Goal: Task Accomplishment & Management: Use online tool/utility

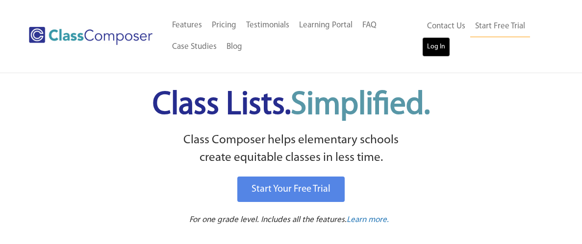
click at [447, 45] on link "Log In" at bounding box center [436, 47] width 28 height 20
click at [430, 69] on div "Menu Home Old Features Pricing Testimonials Learning Portal FAQ Case Studies Bl…" at bounding box center [290, 36] width 523 height 73
click at [444, 47] on link "Log In" at bounding box center [436, 47] width 28 height 20
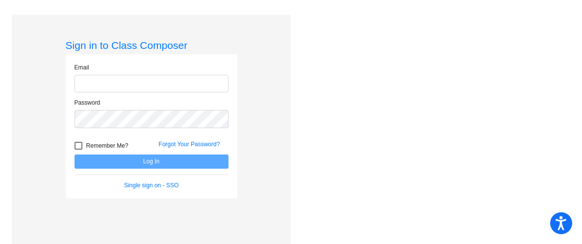
type input "[PERSON_NAME][EMAIL_ADDRESS][PERSON_NAME][DOMAIN_NAME]"
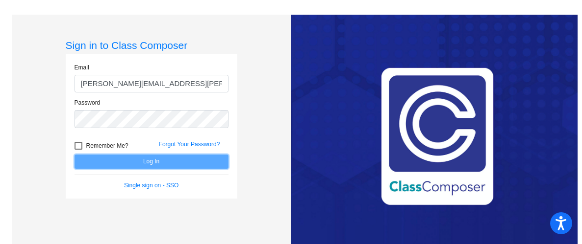
click at [103, 161] on button "Log In" at bounding box center [151, 162] width 154 height 14
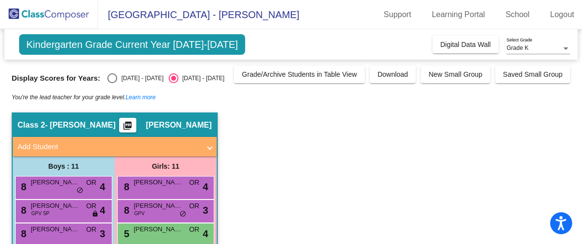
click at [538, 50] on div "Grade K" at bounding box center [533, 48] width 55 height 7
click at [526, 49] on span "Grade K" at bounding box center [538, 49] width 64 height 18
click at [236, 104] on div "Kindergarten Grade Current Year 2024-2025 Add, Move, or Retain Students Off On …" at bounding box center [291, 239] width 559 height 421
click at [544, 51] on div "Grade K" at bounding box center [533, 48] width 55 height 7
click at [544, 51] on span "Grade K" at bounding box center [538, 49] width 64 height 18
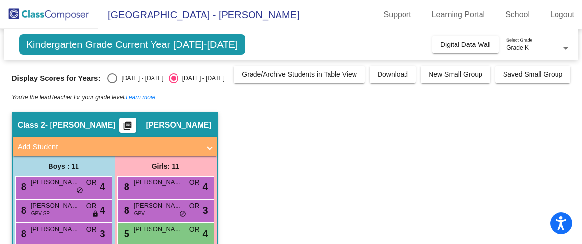
click at [534, 42] on div "Grade K Select Grade" at bounding box center [538, 46] width 64 height 17
click at [534, 42] on span "Grade K" at bounding box center [538, 49] width 64 height 18
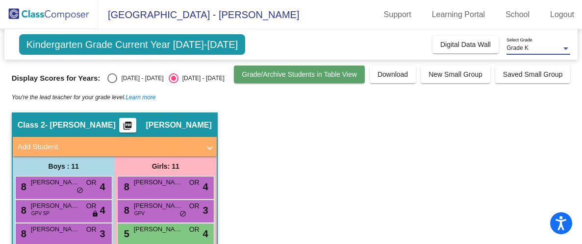
click at [267, 77] on span "Grade/Archive Students in Table View" at bounding box center [299, 75] width 115 height 8
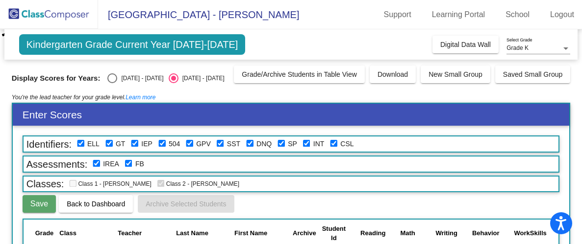
click at [535, 45] on div "Grade K" at bounding box center [533, 48] width 55 height 7
click at [535, 45] on span "Grade K" at bounding box center [538, 49] width 64 height 18
click at [514, 14] on link "School" at bounding box center [517, 15] width 40 height 16
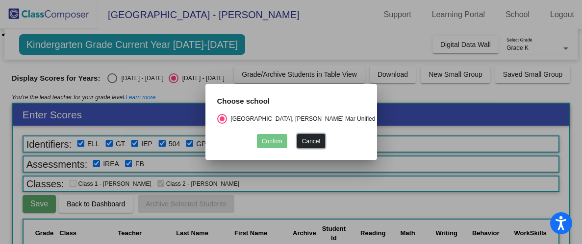
click at [306, 141] on button "Cancel" at bounding box center [311, 141] width 28 height 14
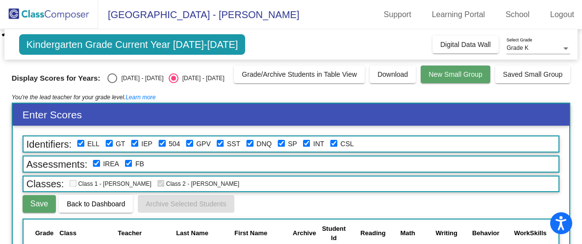
click at [434, 78] on span "New Small Group" at bounding box center [455, 75] width 54 height 8
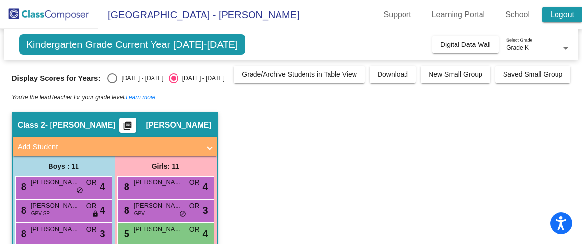
click at [562, 9] on link "Logout" at bounding box center [562, 15] width 40 height 16
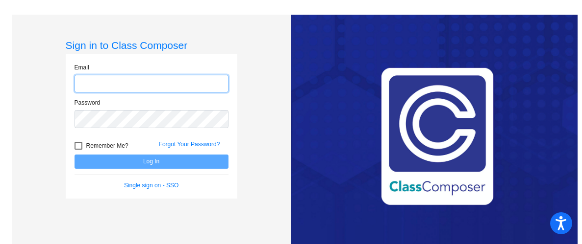
type input "olivia.ray@lmusd.org"
